Goal: Task Accomplishment & Management: Complete application form

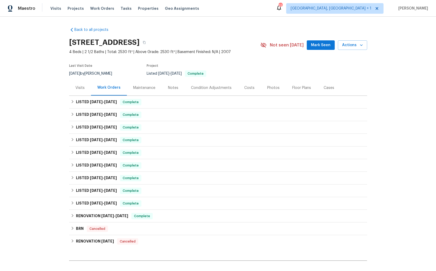
scroll to position [58, 0]
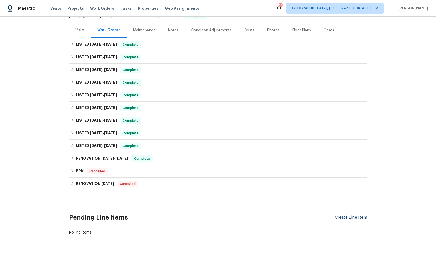
click at [344, 219] on div "Create Line Item" at bounding box center [351, 217] width 32 height 5
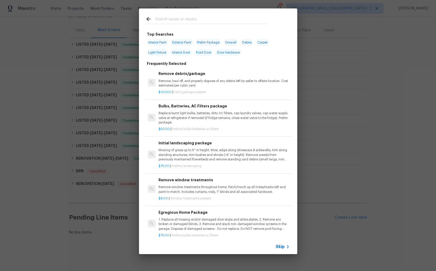
click at [178, 20] on input "text" at bounding box center [211, 20] width 112 height 8
type input "electri"
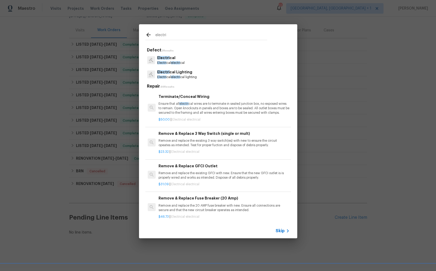
click at [170, 57] on p "Electri cal" at bounding box center [170, 58] width 27 height 6
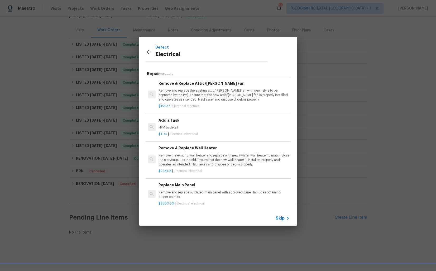
scroll to position [335, 0]
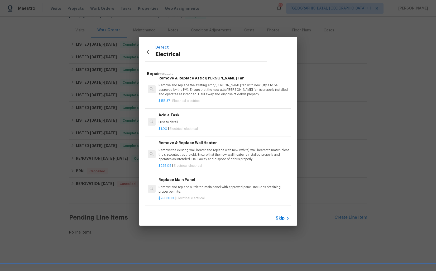
click at [181, 116] on h6 "Add a Task" at bounding box center [224, 115] width 131 height 6
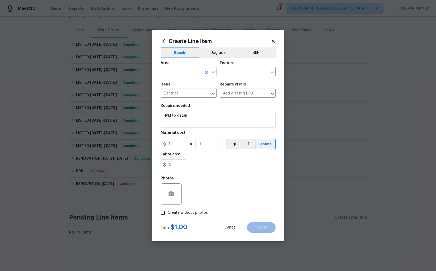
click at [173, 70] on input "text" at bounding box center [181, 72] width 41 height 8
click at [172, 83] on li "Electrical" at bounding box center [189, 83] width 56 height 9
type input "Electrical"
click at [235, 73] on input "text" at bounding box center [240, 72] width 41 height 8
click at [233, 92] on li "Switches and Outlets" at bounding box center [248, 96] width 56 height 9
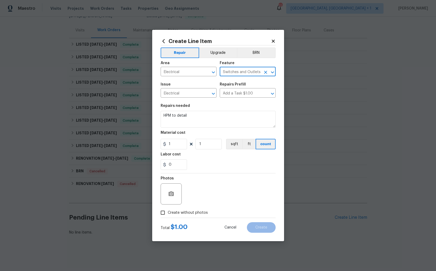
type input "Switches and Outlets"
click at [203, 118] on textarea "HPM to detail" at bounding box center [218, 119] width 115 height 17
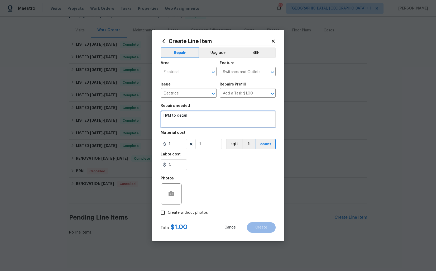
click at [203, 118] on textarea "HPM to detail" at bounding box center [218, 119] width 115 height 17
paste textarea "The upstairs electrical outlets are not working. Please inspect the affected ou…"
type textarea "The upstairs electrical outlets are not working. Please inspect the affected ou…"
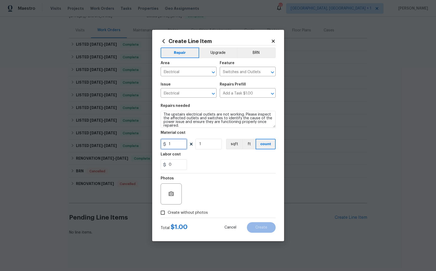
click at [178, 145] on input "1" at bounding box center [174, 144] width 26 height 11
type input "75"
click at [170, 194] on circle "button" at bounding box center [171, 194] width 2 height 2
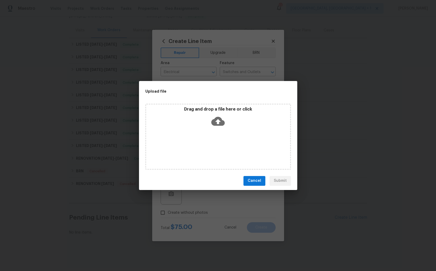
click at [217, 119] on icon at bounding box center [217, 121] width 13 height 9
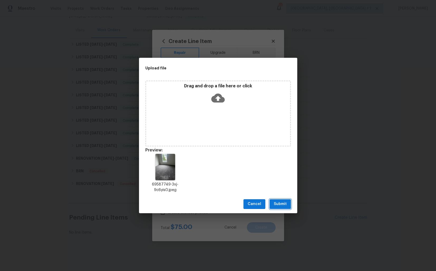
click at [278, 205] on span "Submit" at bounding box center [280, 204] width 13 height 7
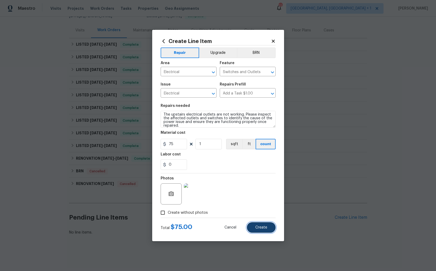
click at [257, 226] on span "Create" at bounding box center [261, 228] width 12 height 4
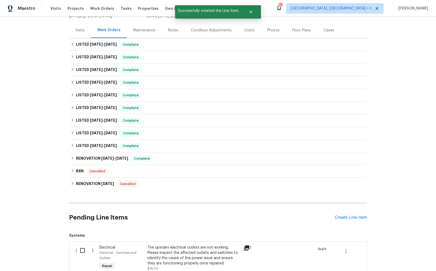
click at [89, 251] on input "checkbox" at bounding box center [84, 250] width 15 height 11
checkbox input "true"
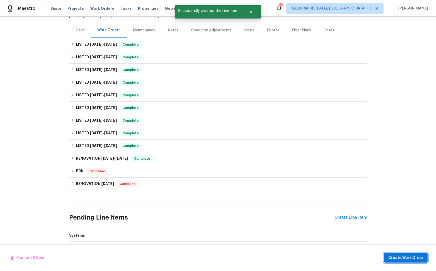
click at [399, 257] on span "Create Work Order" at bounding box center [405, 258] width 35 height 7
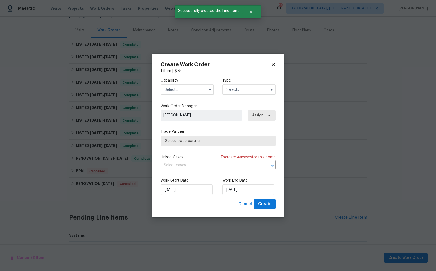
click at [192, 89] on input "text" at bounding box center [187, 89] width 53 height 11
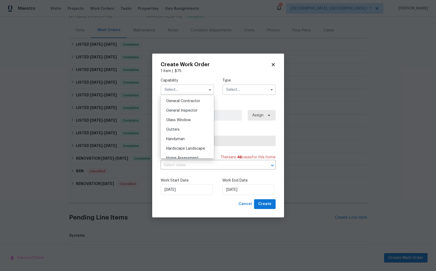
scroll to position [251, 0]
click at [186, 137] on div "Handyman" at bounding box center [187, 140] width 51 height 10
type input "Handyman"
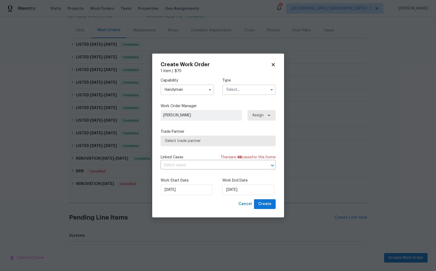
click at [253, 87] on input "text" at bounding box center [248, 89] width 53 height 11
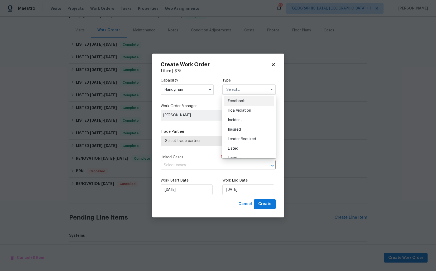
click at [238, 101] on span "Feedback" at bounding box center [236, 101] width 17 height 4
type input "Feedback"
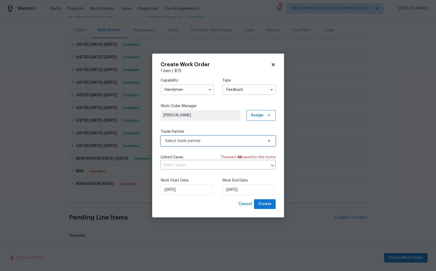
click at [194, 140] on span "Select trade partner" at bounding box center [214, 140] width 98 height 5
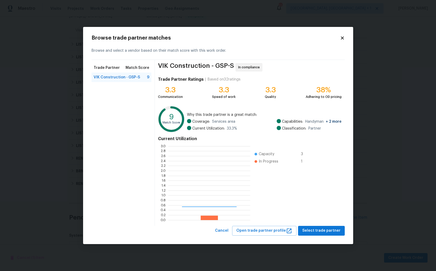
scroll to position [74, 82]
click at [312, 230] on span "Select trade partner" at bounding box center [321, 230] width 38 height 7
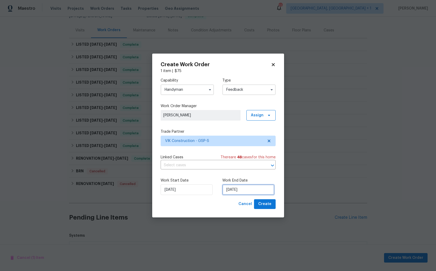
click at [249, 188] on input "06/10/2025" at bounding box center [248, 189] width 52 height 11
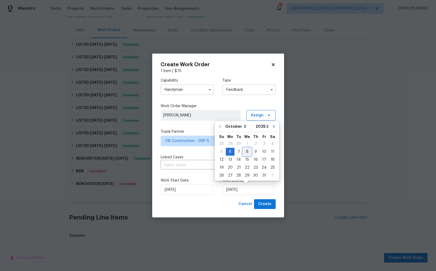
click at [249, 151] on div "8" at bounding box center [247, 151] width 8 height 7
type input "08/10/2025"
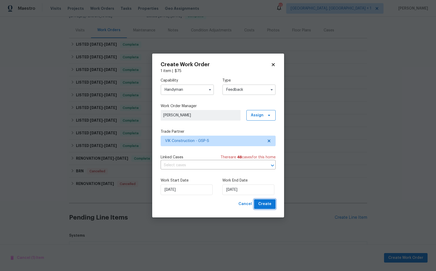
click at [269, 204] on span "Create" at bounding box center [264, 204] width 13 height 7
checkbox input "false"
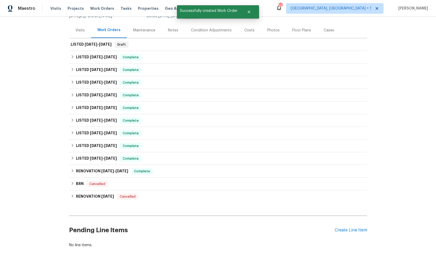
scroll to position [0, 0]
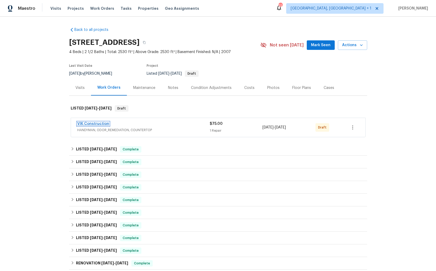
click at [80, 124] on link "VIK Construction" at bounding box center [93, 124] width 32 height 4
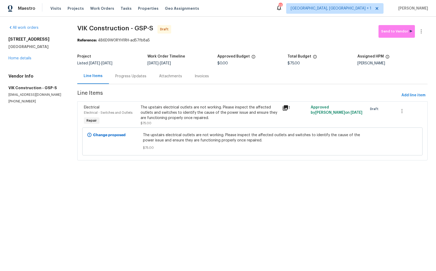
click at [126, 75] on div "Progress Updates" at bounding box center [130, 76] width 31 height 5
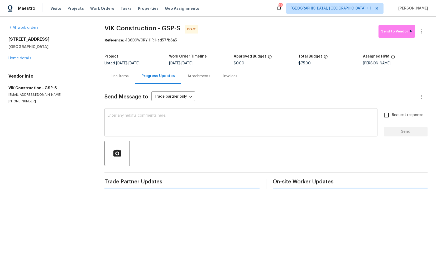
click at [168, 121] on textarea at bounding box center [241, 123] width 267 height 18
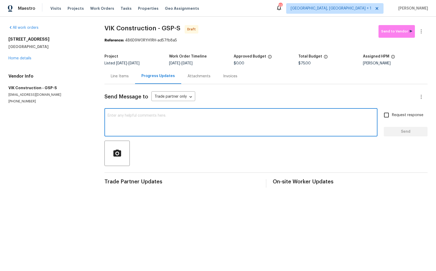
click at [187, 116] on textarea at bounding box center [241, 123] width 267 height 18
paste textarea "Hi this is [PERSON_NAME] with Opendoor. I’m confirming you received the WO for …"
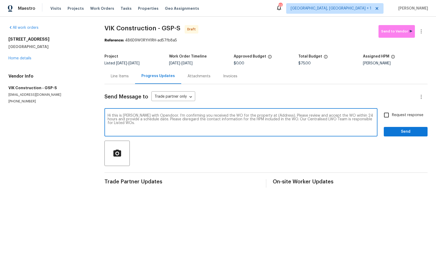
drag, startPoint x: 276, startPoint y: 116, endPoint x: 259, endPoint y: 115, distance: 16.4
click at [259, 115] on textarea "Hi this is [PERSON_NAME] with Opendoor. I’m confirming you received the WO for …" at bounding box center [241, 123] width 267 height 18
paste textarea "103 Nut Leaf Ln, Greenville, SC 29605"
type textarea "Hi this is Arvind with Opendoor. I’m confirming you received the WO for the pro…"
click at [389, 117] on input "Request response" at bounding box center [386, 115] width 11 height 11
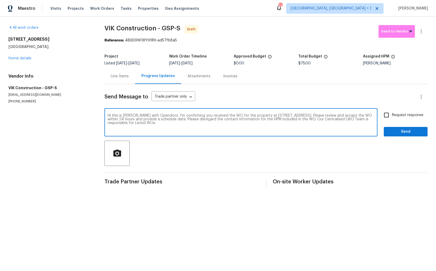
checkbox input "true"
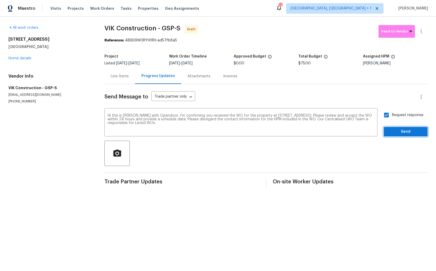
click at [397, 132] on span "Send" at bounding box center [405, 132] width 35 height 7
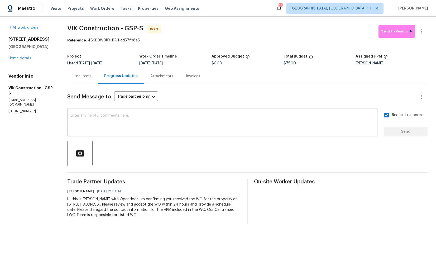
click at [195, 124] on textarea at bounding box center [222, 123] width 304 height 18
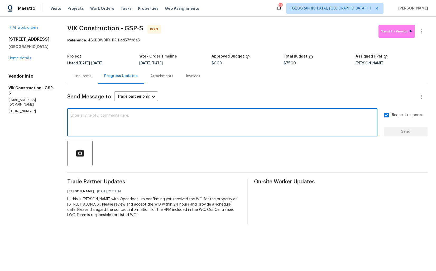
paste textarea "Attention All Work Orders must include before-photos (both close-up and wide-an…"
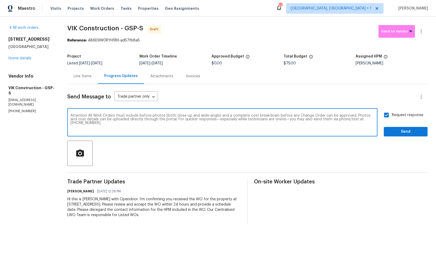
type textarea "Attention All Work Orders must include before-photos (both close-up and wide-an…"
click at [406, 136] on button "Send" at bounding box center [406, 132] width 44 height 10
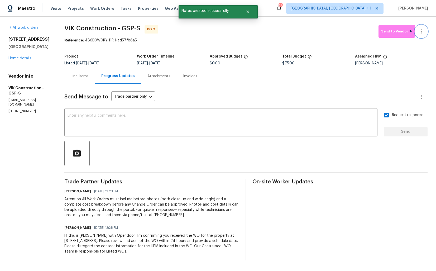
click at [423, 35] on button "button" at bounding box center [421, 31] width 13 height 13
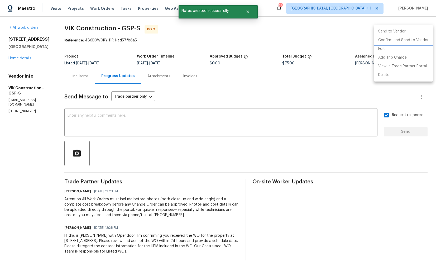
click at [397, 41] on li "Confirm and Send to Vendor" at bounding box center [403, 40] width 59 height 9
click at [230, 48] on div at bounding box center [218, 135] width 436 height 271
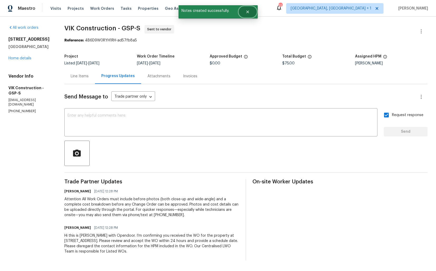
click at [249, 10] on icon "Close" at bounding box center [248, 12] width 4 height 4
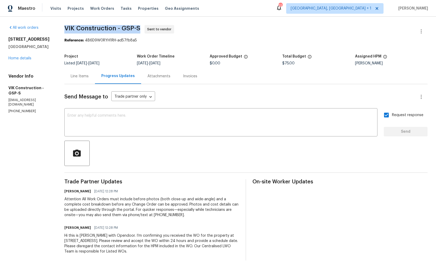
drag, startPoint x: 70, startPoint y: 27, endPoint x: 150, endPoint y: 26, distance: 79.4
click at [150, 26] on div "All work orders 103 Nut Leaf Ln Greenville, SC 29605 Home details Vendor Info V…" at bounding box center [218, 143] width 436 height 252
copy span "VIK Construction - GSP-S"
click at [188, 33] on span "VIK Construction - GSP-S Sent to vendor" at bounding box center [239, 31] width 351 height 13
click at [279, 52] on div "Project Listed 10/6/2025 - 10/8/2025 Work Order Timeline 10/6/2025 - 10/8/2025 …" at bounding box center [245, 59] width 363 height 17
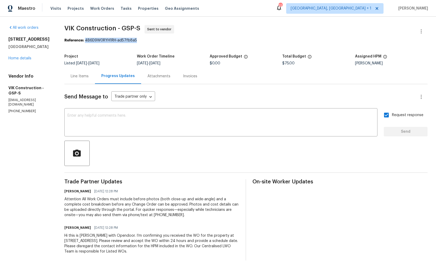
drag, startPoint x: 93, startPoint y: 41, endPoint x: 172, endPoint y: 41, distance: 79.2
click at [172, 41] on div "Reference: 4B6D9W0RYH1RH-ad57fb8a5" at bounding box center [245, 40] width 363 height 5
copy div "4B6D9W0RYH1RH-ad57fb8a5"
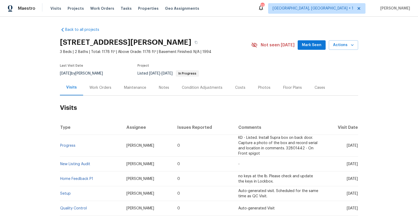
click at [97, 92] on div "Work Orders" at bounding box center [100, 88] width 35 height 16
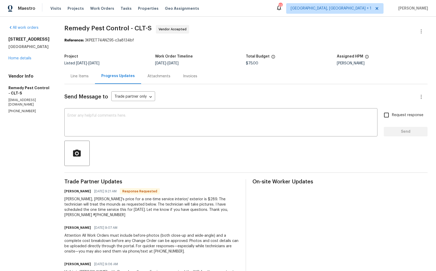
click at [104, 54] on div "Project Listed 10/6/2025 - 10/8/2025 Work Order Timeline 10/6/2025 - 10/8/2025 …" at bounding box center [245, 59] width 363 height 17
drag, startPoint x: 86, startPoint y: 40, endPoint x: 159, endPoint y: 40, distance: 72.6
click at [159, 40] on div "Reference: 3KPEET74ANZ95-c3a8134bf" at bounding box center [245, 40] width 363 height 5
copy div "3KPEET74ANZ95-c3a8134bf"
click at [296, 40] on div "Reference: 3KPEET74ANZ95-c3a8134bf" at bounding box center [245, 40] width 363 height 5
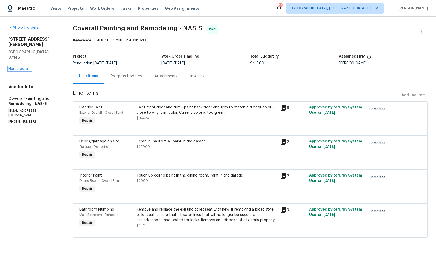
click at [17, 67] on link "Home details" at bounding box center [19, 69] width 23 height 4
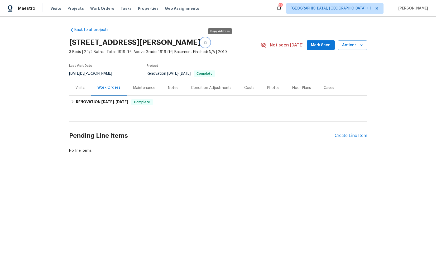
click at [207, 43] on icon "button" at bounding box center [205, 42] width 3 height 3
click at [347, 136] on div "Create Line Item" at bounding box center [351, 135] width 32 height 5
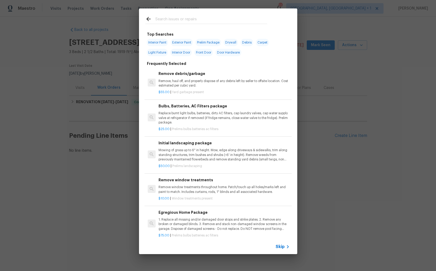
click at [181, 20] on input "text" at bounding box center [211, 20] width 112 height 8
type input "kitchen"
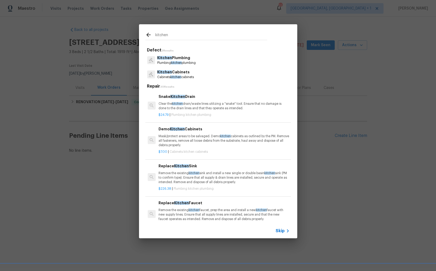
click at [171, 60] on p "Kitchen Plumbing" at bounding box center [176, 58] width 39 height 6
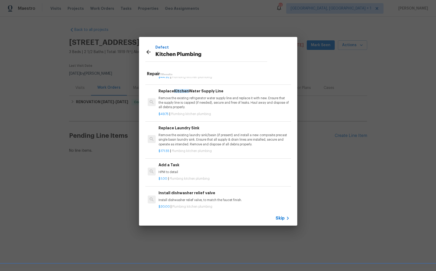
scroll to position [182, 0]
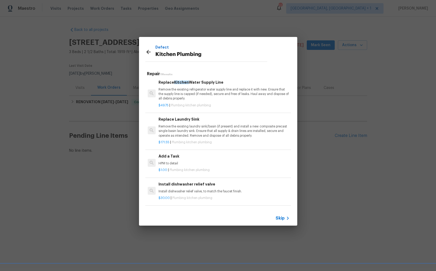
click at [175, 164] on p "HPM to detail" at bounding box center [224, 163] width 131 height 4
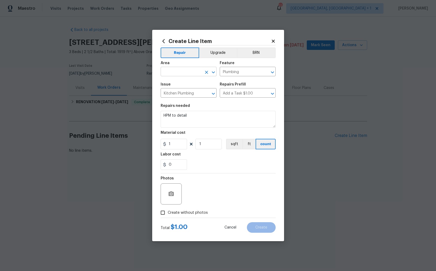
click at [174, 70] on input "text" at bounding box center [181, 72] width 41 height 8
click at [178, 86] on li "Kitchen" at bounding box center [189, 83] width 56 height 9
type input "Kitchen"
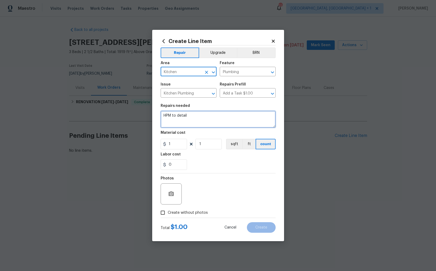
click at [213, 112] on textarea "HPM to detail" at bounding box center [218, 119] width 115 height 17
paste textarea "[STREET_ADDRESS][PERSON_NAME]"
paste textarea "#lwoleak Received feedback that there is water all over the kitchen counters, p…"
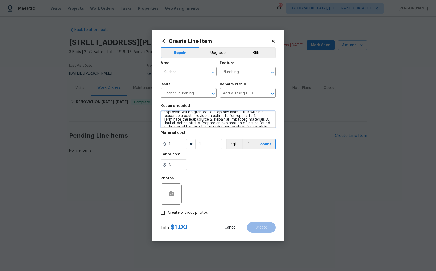
scroll to position [37, 0]
click at [201, 121] on textarea "#lwoleak Received feedback that there is water all over the kitchen counters, p…" at bounding box center [218, 119] width 115 height 17
type textarea "#lwoleak Received feedback that there is water all over the kitchen counters, p…"
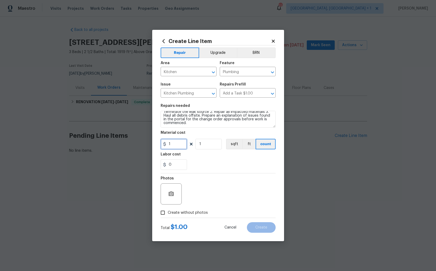
click at [179, 143] on input "1" at bounding box center [174, 144] width 26 height 11
type input "75"
click at [184, 213] on span "Create without photos" at bounding box center [188, 213] width 40 height 6
click at [168, 213] on input "Create without photos" at bounding box center [163, 213] width 10 height 10
checkbox input "true"
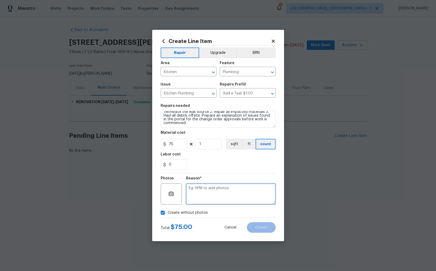
click at [217, 196] on textarea at bounding box center [231, 193] width 90 height 21
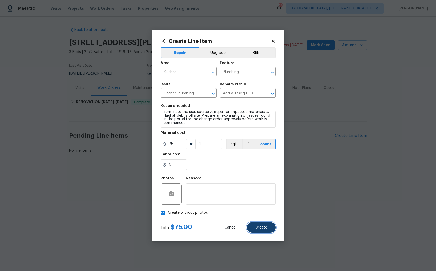
click at [255, 226] on span "Create" at bounding box center [261, 228] width 12 height 4
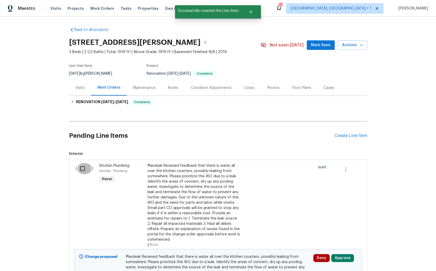
click at [80, 168] on input "checkbox" at bounding box center [84, 168] width 15 height 11
checkbox input "true"
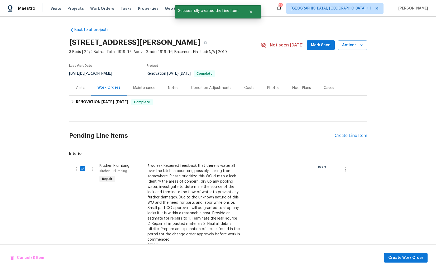
scroll to position [79, 0]
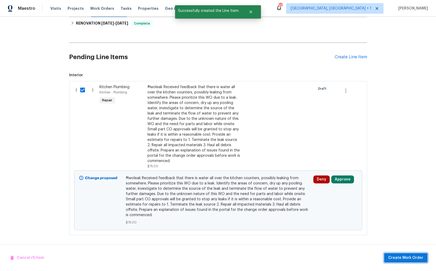
click at [395, 255] on span "Create Work Order" at bounding box center [405, 258] width 35 height 7
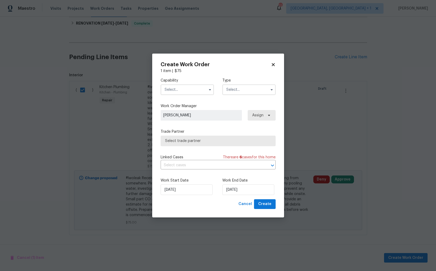
click at [178, 89] on input "text" at bounding box center [187, 89] width 53 height 11
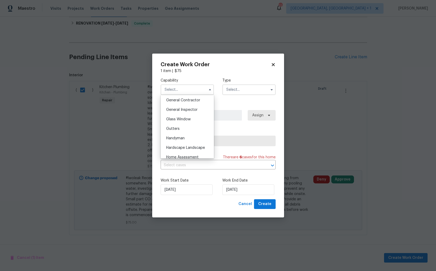
scroll to position [259, 0]
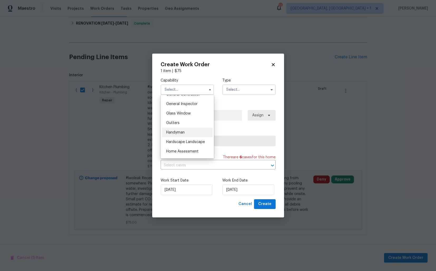
click at [179, 131] on span "Handyman" at bounding box center [175, 133] width 18 height 4
type input "Handyman"
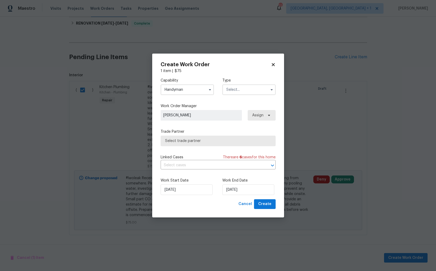
click at [238, 93] on input "text" at bounding box center [248, 89] width 53 height 11
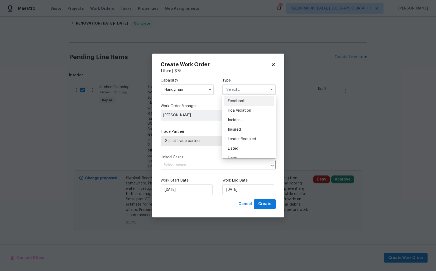
click at [238, 104] on div "Feedback" at bounding box center [249, 101] width 51 height 10
type input "Feedback"
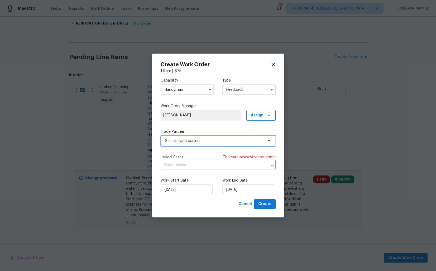
click at [202, 140] on span "Select trade partner" at bounding box center [214, 140] width 98 height 5
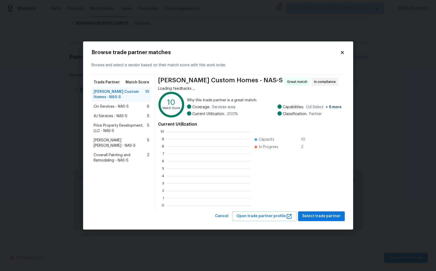
scroll to position [74, 84]
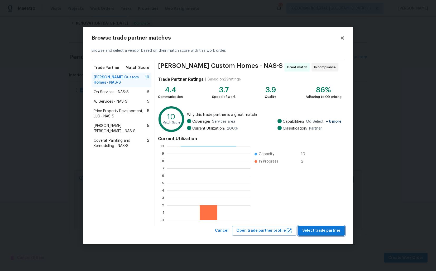
click at [321, 231] on span "Select trade partner" at bounding box center [321, 230] width 38 height 7
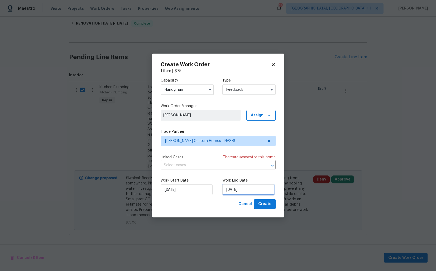
click at [248, 190] on input "06/10/2025" at bounding box center [248, 189] width 52 height 11
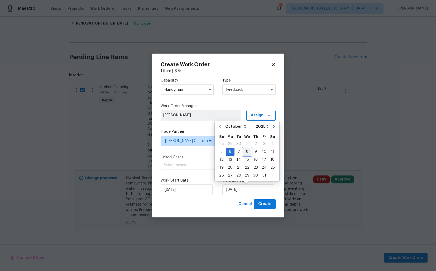
click at [248, 150] on div "8" at bounding box center [247, 151] width 8 height 7
type input "08/10/2025"
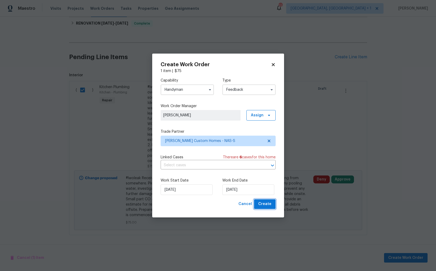
click at [262, 204] on span "Create" at bounding box center [264, 204] width 13 height 7
checkbox input "false"
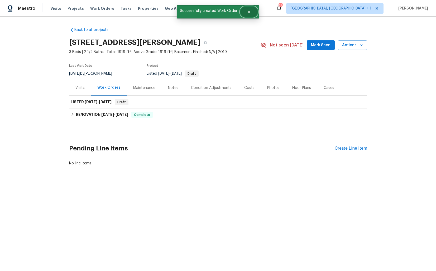
click at [248, 12] on icon "Close" at bounding box center [249, 12] width 3 height 3
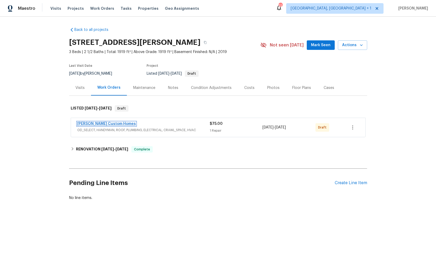
click at [89, 125] on link "[PERSON_NAME] Custom Homes" at bounding box center [106, 124] width 59 height 4
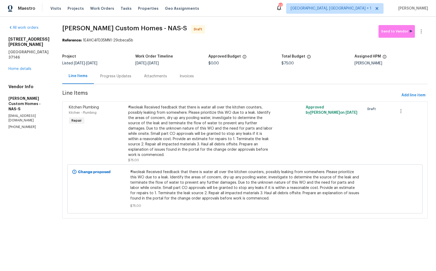
click at [127, 77] on div "Progress Updates" at bounding box center [115, 76] width 31 height 5
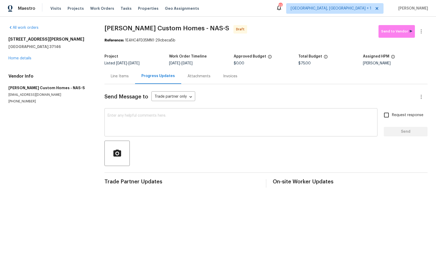
click at [140, 112] on div "x ​" at bounding box center [241, 123] width 273 height 27
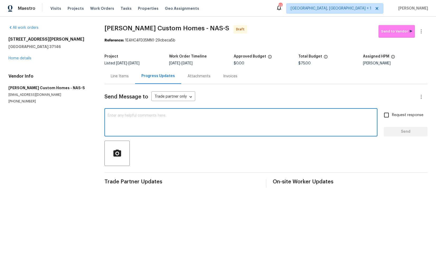
click at [176, 129] on textarea at bounding box center [241, 123] width 267 height 18
paste textarea "Hi this is [PERSON_NAME] with Opendoor. I’m confirming you received the WO for …"
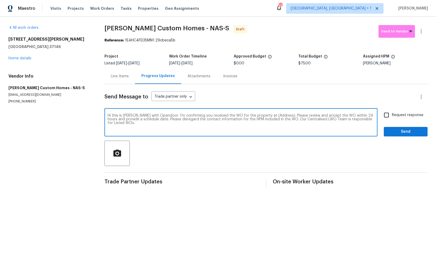
drag, startPoint x: 275, startPoint y: 116, endPoint x: 259, endPoint y: 116, distance: 15.6
click at [259, 116] on textarea "Hi this is [PERSON_NAME] with Opendoor. I’m confirming you received the WO for …" at bounding box center [241, 123] width 267 height 18
paste textarea "[STREET_ADDRESS][PERSON_NAME]"
type textarea "Hi this is [PERSON_NAME] with Opendoor. I’m confirming you received the WO for …"
click at [390, 117] on input "Request response" at bounding box center [386, 115] width 11 height 11
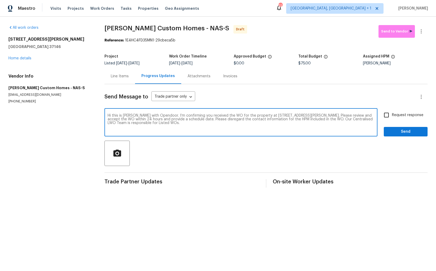
checkbox input "true"
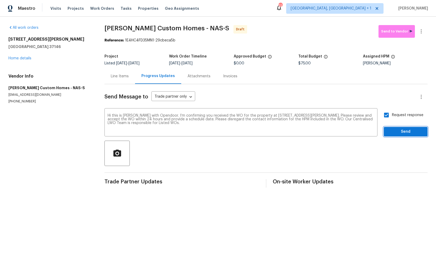
click at [398, 133] on span "Send" at bounding box center [405, 132] width 35 height 7
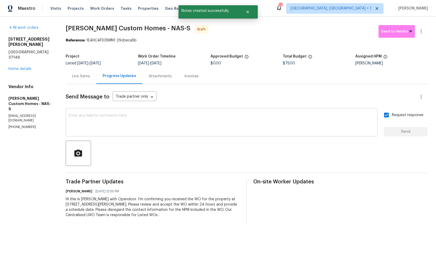
click at [222, 120] on textarea at bounding box center [222, 123] width 306 height 18
paste textarea "Attention All Work Orders must include before-photos (both close-up and wide-an…"
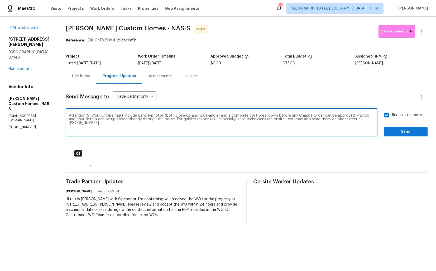
click at [151, 122] on textarea "Attention All Work Orders must include before-photos (both close-up and wide-an…" at bounding box center [222, 123] width 306 height 18
type textarea "Attention All Work Orders must include before-photos (both close-up and wide-an…"
click at [393, 133] on span "Send" at bounding box center [405, 132] width 35 height 7
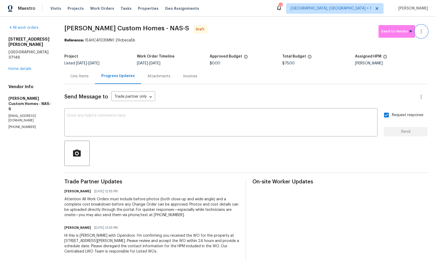
click at [424, 31] on icon "button" at bounding box center [421, 31] width 6 height 6
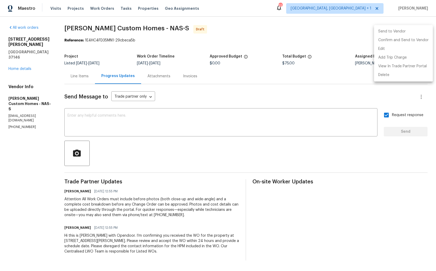
click at [407, 41] on li "Confirm and Send to Vendor" at bounding box center [403, 40] width 59 height 9
click at [250, 28] on div at bounding box center [218, 135] width 436 height 271
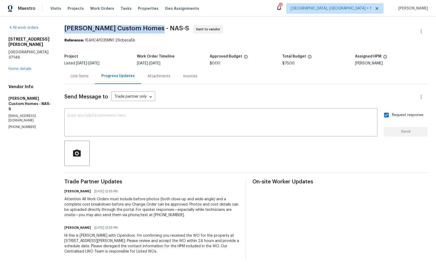
drag, startPoint x: 71, startPoint y: 29, endPoint x: 161, endPoint y: 33, distance: 89.8
click at [161, 33] on span "[PERSON_NAME] Custom Homes - NAS-S Sent to vendor" at bounding box center [239, 31] width 351 height 13
copy span "[PERSON_NAME] Custom Homes - NAS-S"
click at [242, 7] on div "Maestro Visits Projects Work Orders Tasks Properties Geo Assignments 22 [GEOGRA…" at bounding box center [218, 8] width 436 height 17
click at [136, 35] on span "[PERSON_NAME] Custom Homes - NAS-S Sent to vendor" at bounding box center [239, 31] width 351 height 13
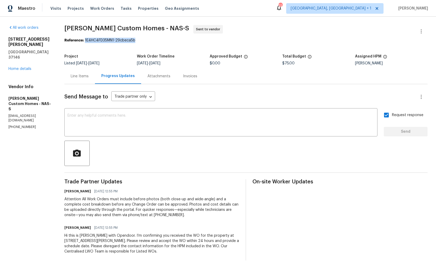
drag, startPoint x: 92, startPoint y: 40, endPoint x: 165, endPoint y: 40, distance: 73.1
click at [165, 40] on div "Reference: 1E4HC4FD35MN1-29cbeca5b" at bounding box center [245, 40] width 363 height 5
copy div "1E4HC4FD35MN1-29cbeca5b"
click at [31, 67] on link "Home details" at bounding box center [19, 69] width 23 height 4
